Goal: Transaction & Acquisition: Purchase product/service

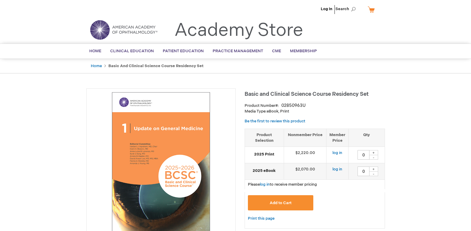
click at [371, 94] on h1 "Basic and Clinical Science Course Residency Set" at bounding box center [315, 93] width 140 height 10
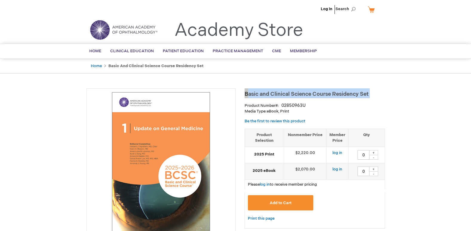
drag, startPoint x: 371, startPoint y: 93, endPoint x: 254, endPoint y: 94, distance: 117.1
click at [254, 94] on h1 "Basic and Clinical Science Course Residency Set" at bounding box center [315, 93] width 140 height 10
copy div "Basic and Clinical Science Course Residency Set"
click at [341, 153] on link "log in" at bounding box center [338, 153] width 10 height 5
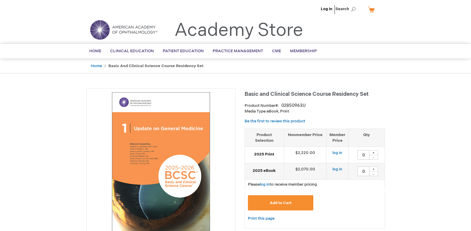
click at [264, 154] on strong "2025 Print" at bounding box center [264, 155] width 33 height 6
click at [330, 154] on td "log in" at bounding box center [338, 155] width 22 height 16
click at [374, 152] on div "+" at bounding box center [373, 152] width 9 height 5
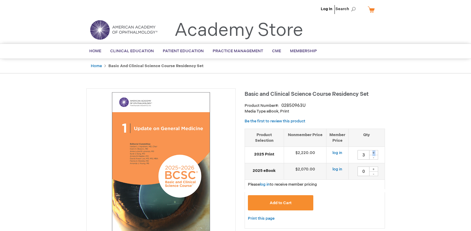
click at [374, 152] on div "+" at bounding box center [373, 152] width 9 height 5
type input "4"
drag, startPoint x: 374, startPoint y: 152, endPoint x: 375, endPoint y: 170, distance: 18.0
click at [375, 170] on div "+" at bounding box center [373, 169] width 9 height 5
type input "1"
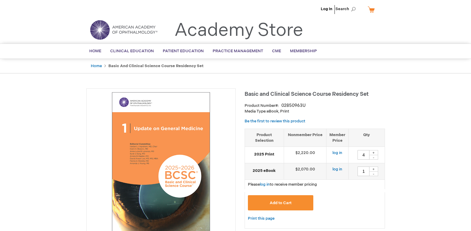
click at [286, 203] on span "Add to Cart" at bounding box center [281, 203] width 22 height 5
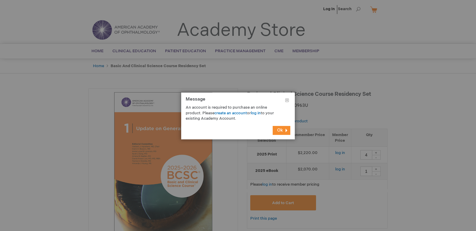
click at [278, 127] on button "Ok" at bounding box center [281, 130] width 18 height 9
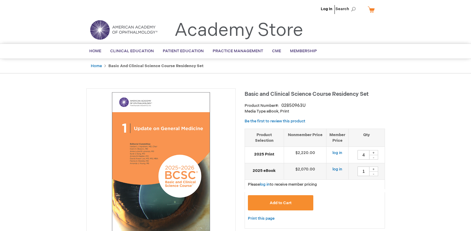
click at [375, 6] on link "My Cart" at bounding box center [374, 9] width 14 height 10
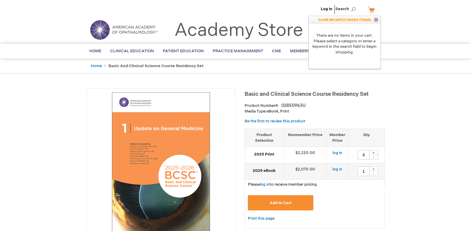
click at [377, 19] on button "Close" at bounding box center [376, 20] width 9 height 8
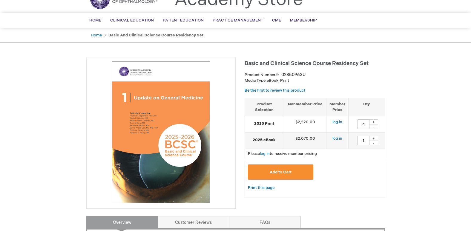
scroll to position [60, 0]
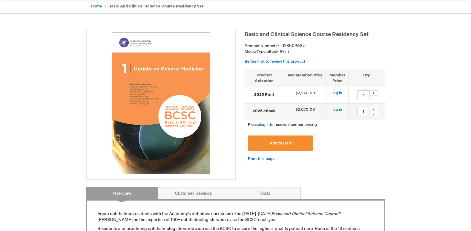
click at [288, 44] on div "02850963U" at bounding box center [293, 46] width 24 height 6
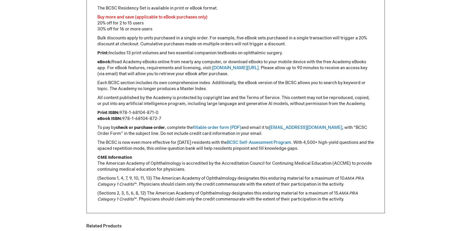
scroll to position [508, 0]
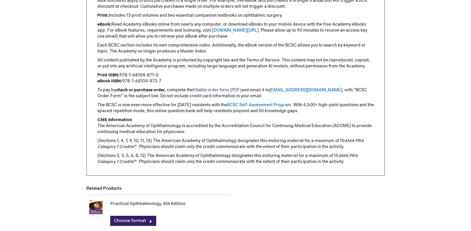
click at [226, 90] on link "fillable order form (PDF)" at bounding box center [217, 90] width 48 height 5
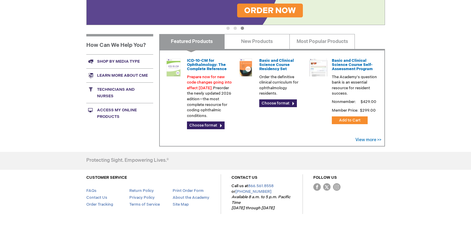
scroll to position [195, 0]
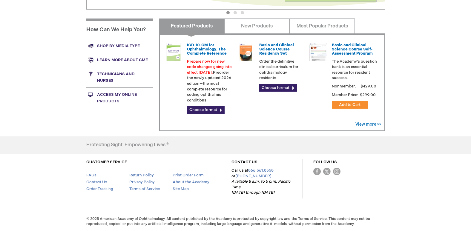
click at [197, 173] on link "Print Order Form" at bounding box center [188, 175] width 31 height 5
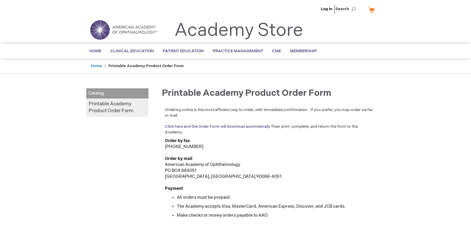
click at [244, 125] on link "Click here and the Order Form will download automatically." at bounding box center [218, 126] width 106 height 5
